Goal: Task Accomplishment & Management: Manage account settings

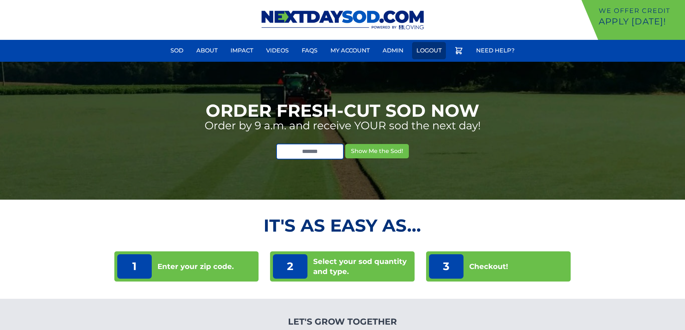
click at [427, 52] on link "Logout" at bounding box center [429, 50] width 34 height 17
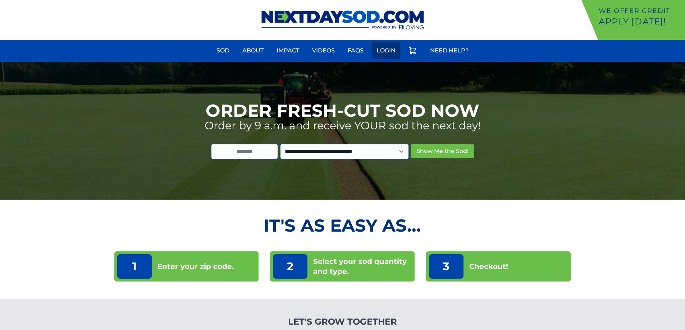
click at [386, 53] on link "Login" at bounding box center [386, 50] width 28 height 17
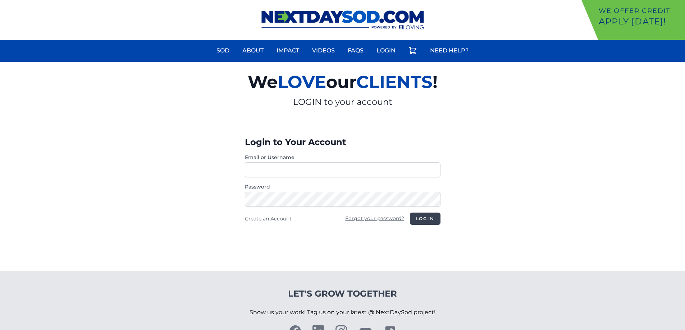
type input "**********"
click at [436, 221] on button "Log in" at bounding box center [425, 219] width 30 height 12
